Goal: Register for event/course

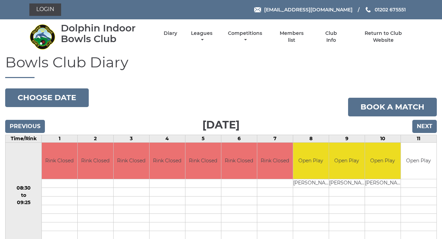
click at [220, 210] on td at bounding box center [203, 209] width 36 height 9
click at [198, 33] on link "Leagues" at bounding box center [201, 37] width 25 height 13
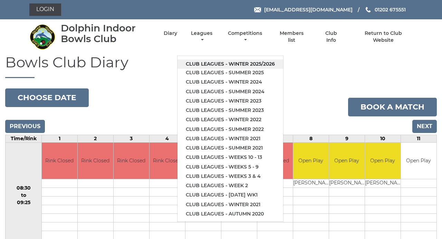
click at [217, 67] on link "Club leagues - Winter 2025/2026" at bounding box center [230, 63] width 106 height 9
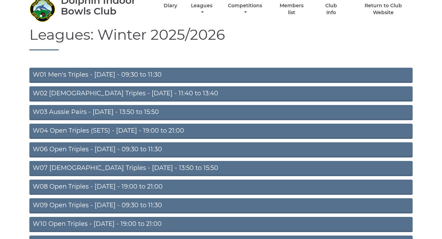
scroll to position [41, 0]
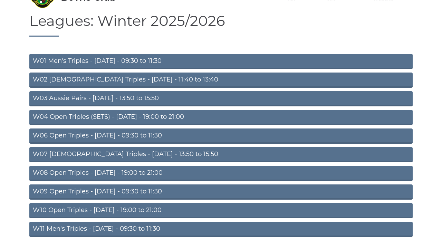
click at [188, 116] on link "W04 Open Triples (SETS) - [DATE] - 19:00 to 21:00" at bounding box center [220, 117] width 383 height 15
